Goal: Task Accomplishment & Management: Complete application form

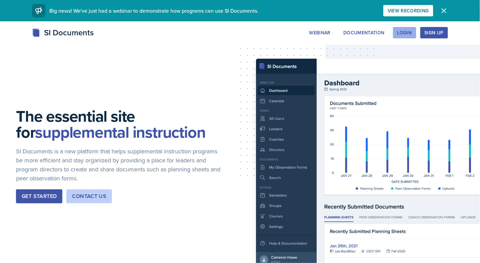
click at [416, 35] on button "Login" at bounding box center [404, 32] width 23 height 11
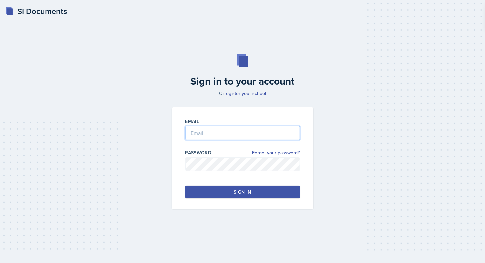
click at [226, 135] on input "email" at bounding box center [242, 133] width 115 height 14
type input "[EMAIL_ADDRESS][DOMAIN_NAME]"
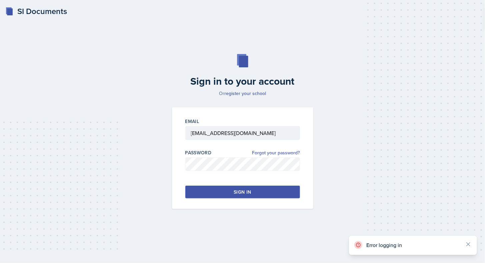
click at [264, 190] on button "Sign in" at bounding box center [242, 191] width 115 height 13
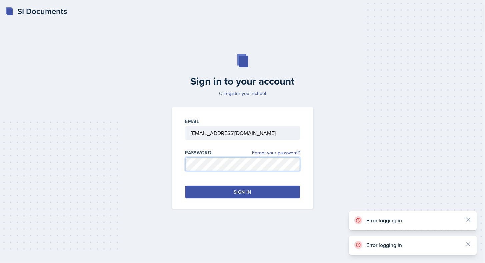
click at [140, 163] on div "Sign in to your account Or register your school Email [EMAIL_ADDRESS][DOMAIN_NA…" at bounding box center [242, 131] width 463 height 197
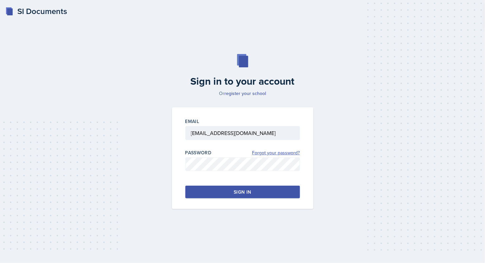
click at [274, 154] on link "Forgot your password?" at bounding box center [276, 152] width 48 height 7
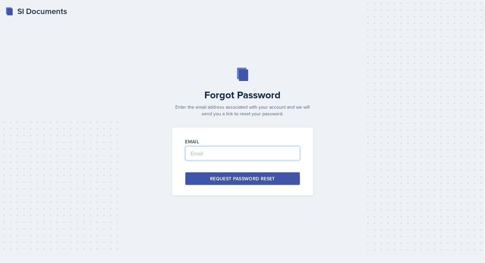
click at [235, 153] on input "email" at bounding box center [242, 153] width 115 height 14
type input "[EMAIL_ADDRESS][DOMAIN_NAME]"
click at [234, 180] on div "Request Password Reset" at bounding box center [242, 178] width 65 height 7
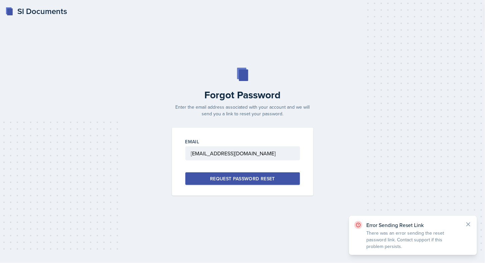
click at [60, 16] on div "SI Documents" at bounding box center [36, 11] width 62 height 12
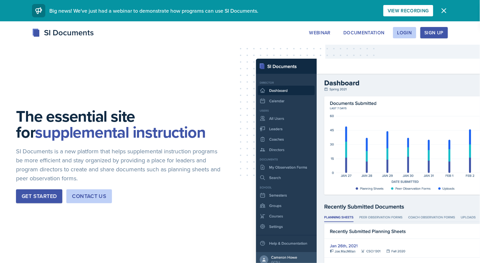
click at [429, 34] on div "Sign Up" at bounding box center [433, 32] width 19 height 5
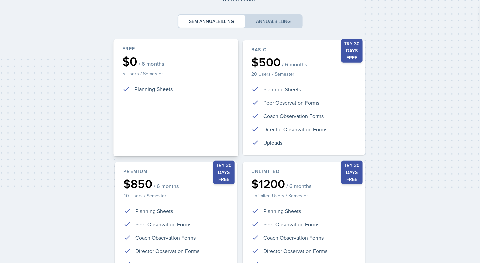
scroll to position [131, 0]
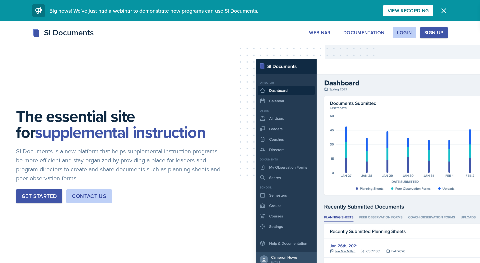
click at [51, 192] on div "Get Started" at bounding box center [39, 196] width 35 height 8
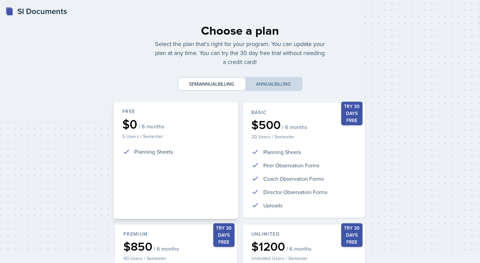
click at [168, 143] on div "Free $0 / 6 months 5 Users / Semester Planning Sheets" at bounding box center [175, 160] width 125 height 117
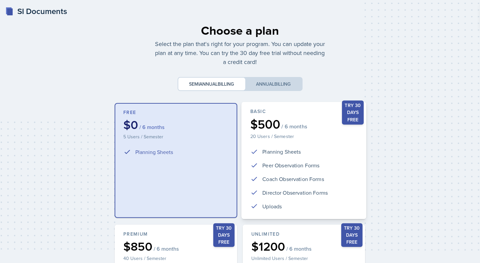
scroll to position [131, 0]
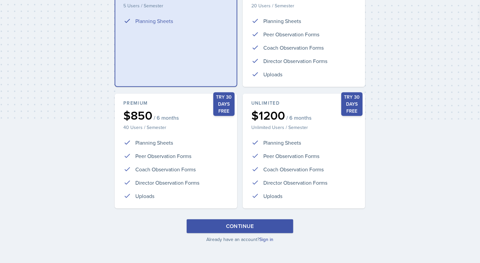
click at [256, 233] on div "Continue Already have an account? Sign in" at bounding box center [240, 230] width 250 height 23
click at [279, 227] on button "Continue" at bounding box center [239, 226] width 107 height 14
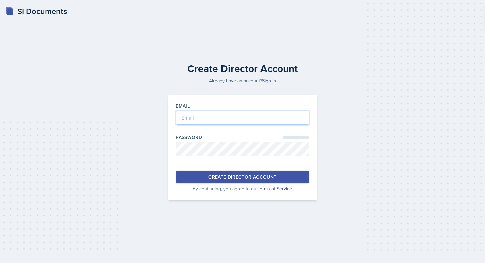
click at [251, 116] on input "email" at bounding box center [242, 118] width 133 height 14
type input "[EMAIL_ADDRESS][DOMAIN_NAME]"
click at [244, 174] on div "Create Director Account" at bounding box center [242, 176] width 68 height 7
click at [44, 13] on div "SI Documents" at bounding box center [36, 11] width 62 height 12
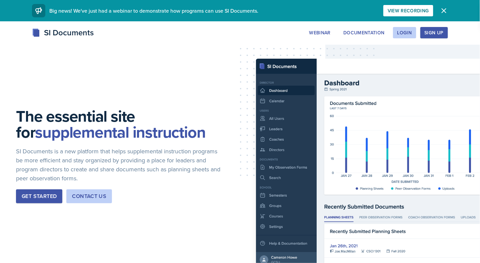
click at [75, 36] on div "SI Documents" at bounding box center [63, 33] width 62 height 12
click at [39, 197] on div "Get Started" at bounding box center [39, 196] width 35 height 8
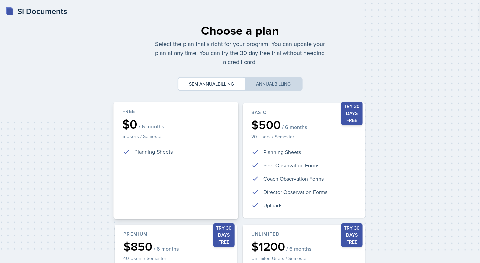
click at [208, 178] on div "Free $0 / 6 months 5 Users / Semester Planning Sheets" at bounding box center [175, 160] width 125 height 117
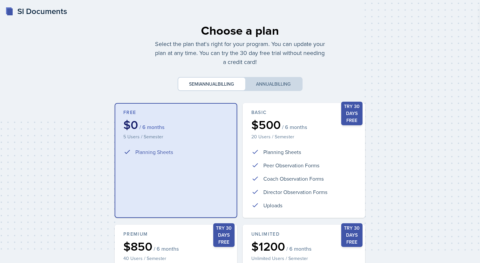
scroll to position [131, 0]
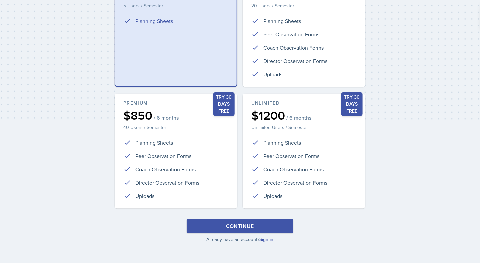
click at [242, 225] on div "Continue" at bounding box center [240, 226] width 28 height 8
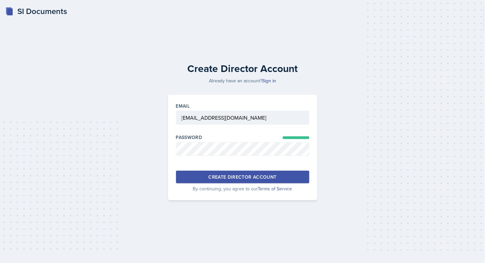
click at [240, 173] on div "Create Director Account" at bounding box center [242, 176] width 68 height 7
click at [294, 181] on button "Create Director Account" at bounding box center [242, 177] width 133 height 13
click at [26, 12] on div "SI Documents" at bounding box center [36, 11] width 62 height 12
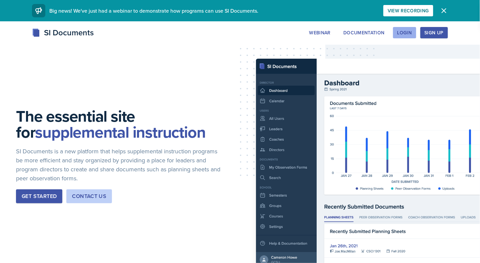
click at [414, 37] on button "Login" at bounding box center [404, 32] width 23 height 11
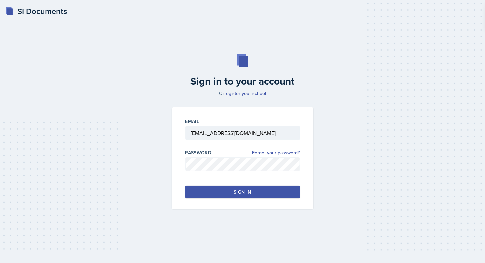
click at [243, 193] on div "Sign in" at bounding box center [241, 191] width 17 height 7
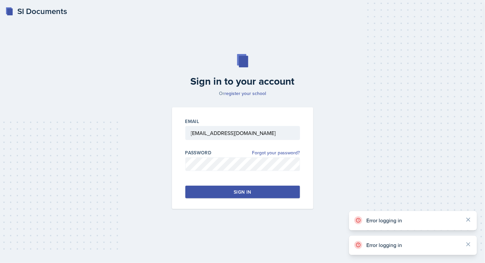
click at [31, 9] on div "SI Documents" at bounding box center [36, 11] width 62 height 12
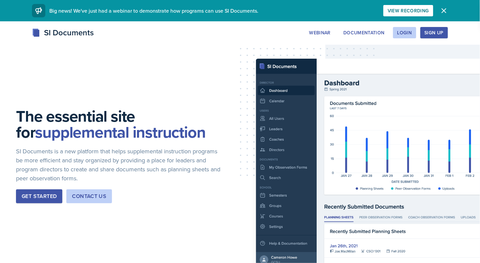
click at [436, 30] on div "Sign Up" at bounding box center [433, 32] width 19 height 5
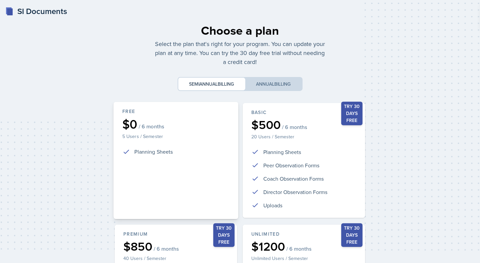
click at [215, 210] on div "Free $0 / 6 months 5 Users / Semester Planning Sheets" at bounding box center [175, 160] width 125 height 117
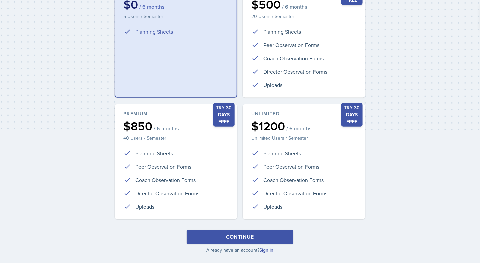
scroll to position [131, 0]
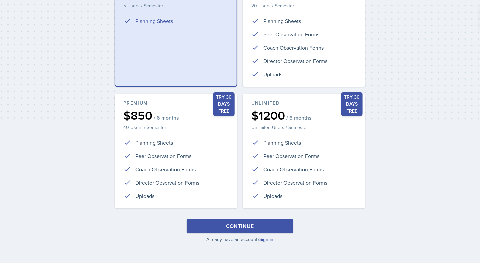
click at [253, 227] on div "Continue" at bounding box center [240, 226] width 28 height 8
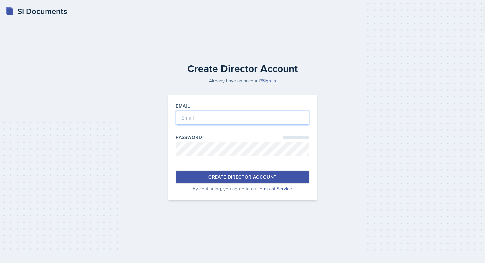
type input "[EMAIL_ADDRESS][DOMAIN_NAME]"
click at [251, 185] on p "By continuing, you agree to our Terms of Service" at bounding box center [242, 188] width 133 height 7
click at [268, 172] on button "Create Director Account" at bounding box center [242, 177] width 133 height 13
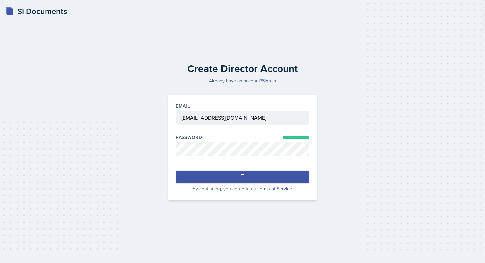
click at [268, 172] on button "Create Director Account" at bounding box center [242, 177] width 133 height 13
